Goal: Navigation & Orientation: Find specific page/section

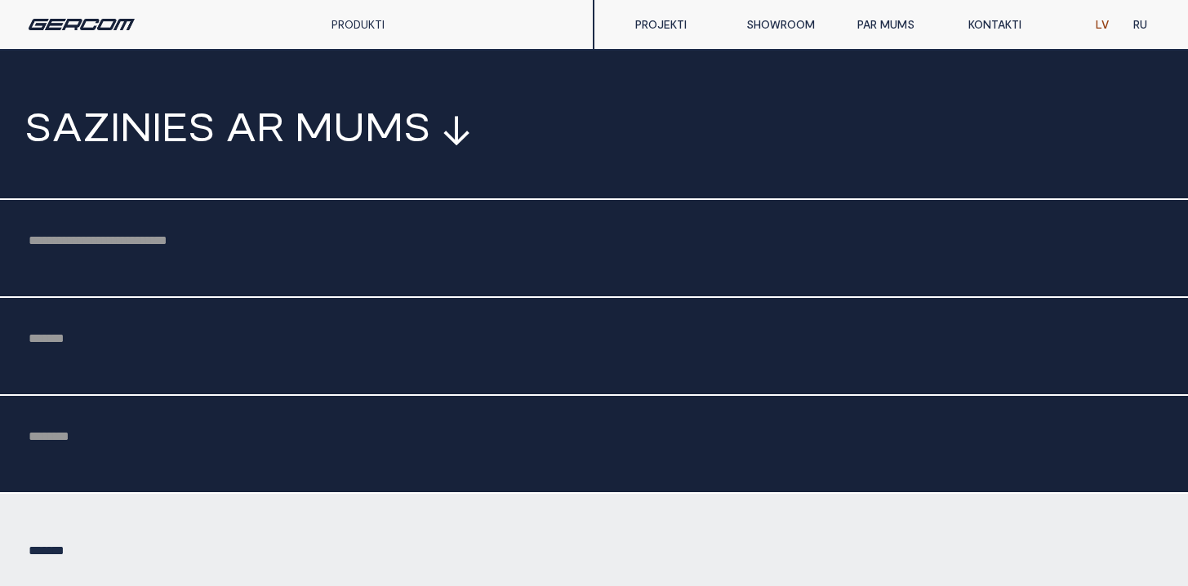
scroll to position [4167, 0]
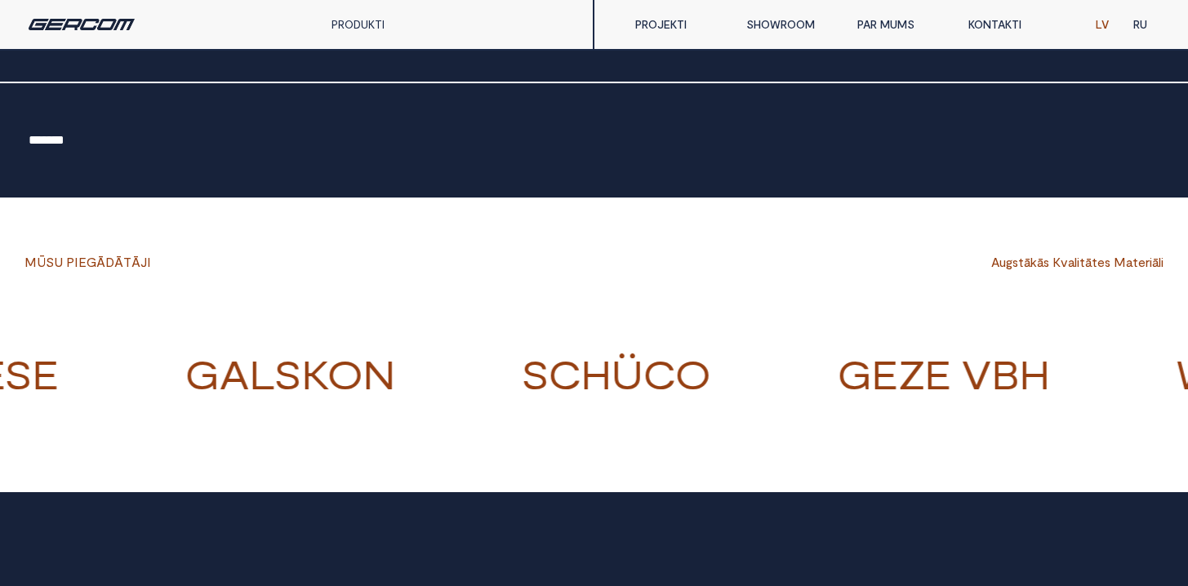
click at [337, 16] on div "PRODUKTI" at bounding box center [384, 24] width 131 height 49
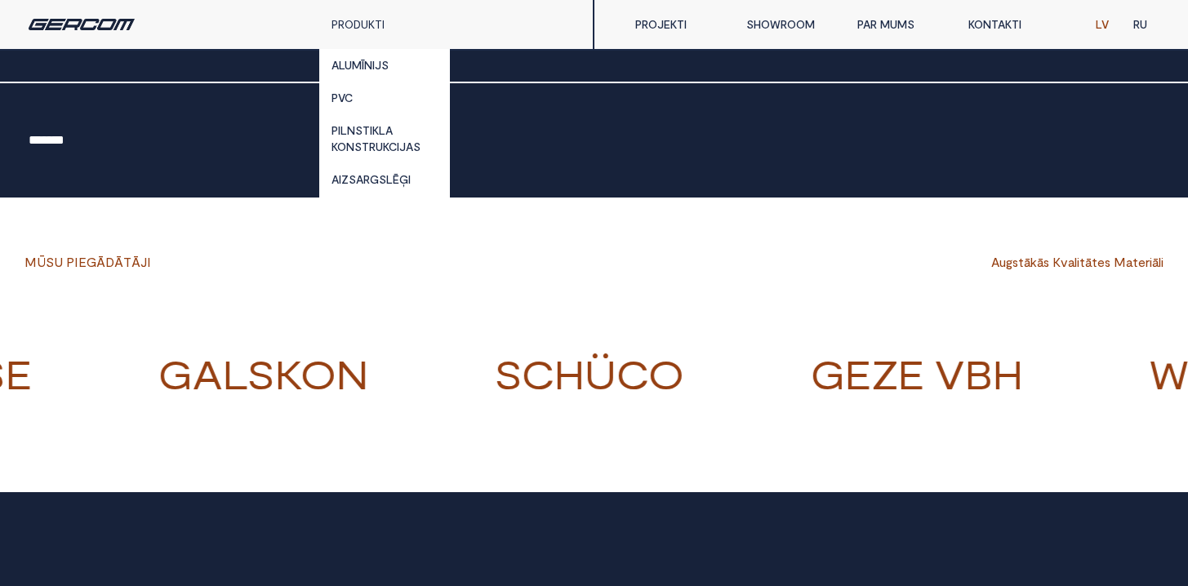
click at [353, 33] on div "PRODUKTI" at bounding box center [384, 24] width 131 height 49
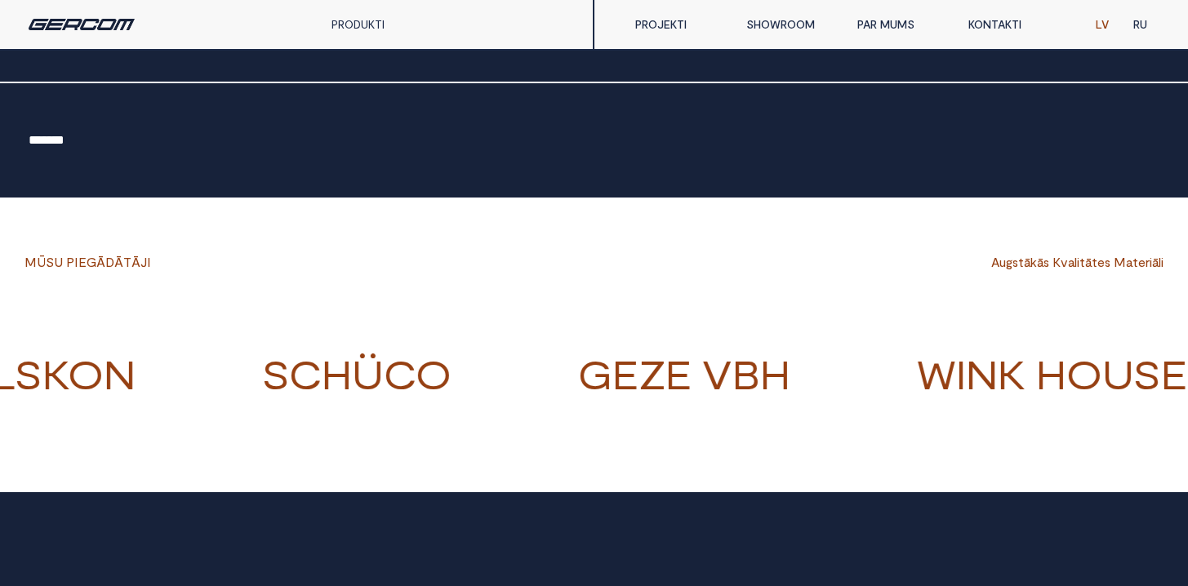
click at [371, 23] on link "PRODUKTI" at bounding box center [357, 24] width 53 height 14
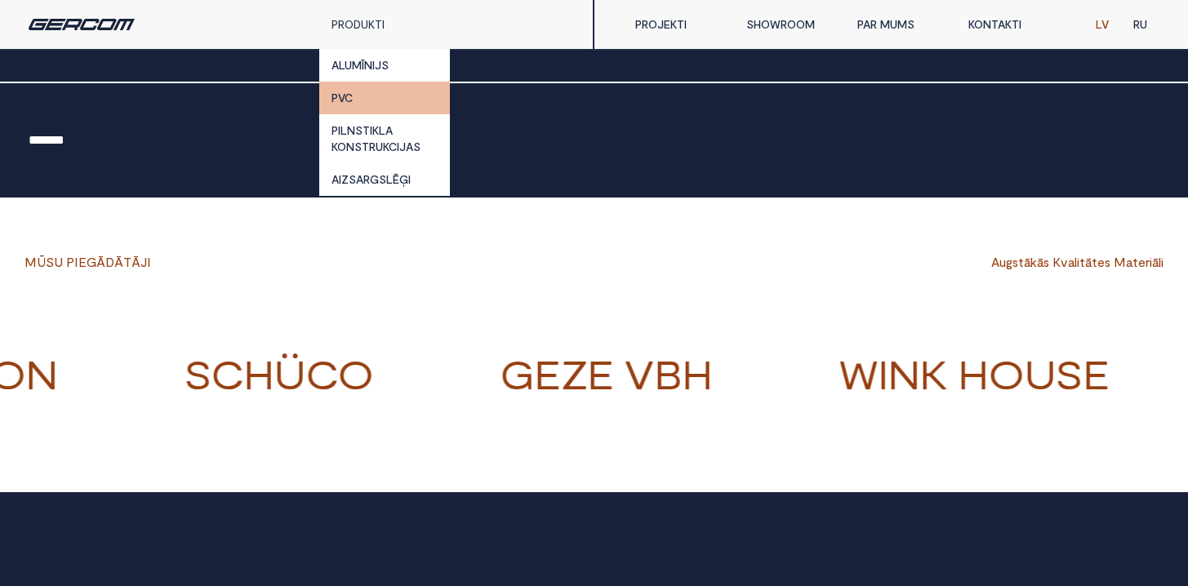
click at [350, 100] on link "PVC" at bounding box center [384, 98] width 131 height 33
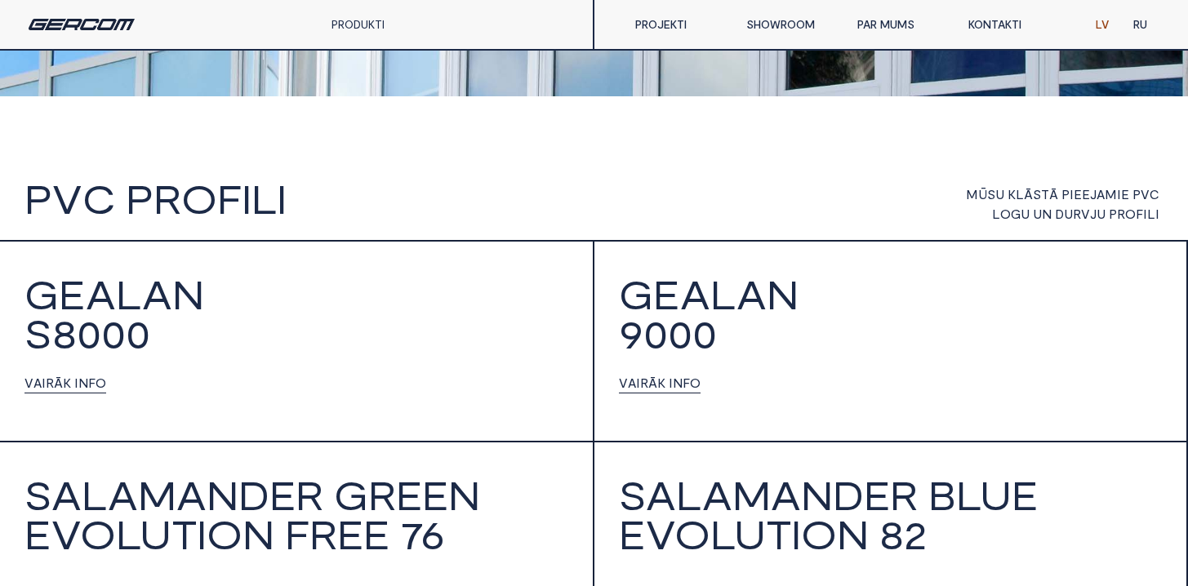
scroll to position [1106, 0]
